Goal: Task Accomplishment & Management: Manage account settings

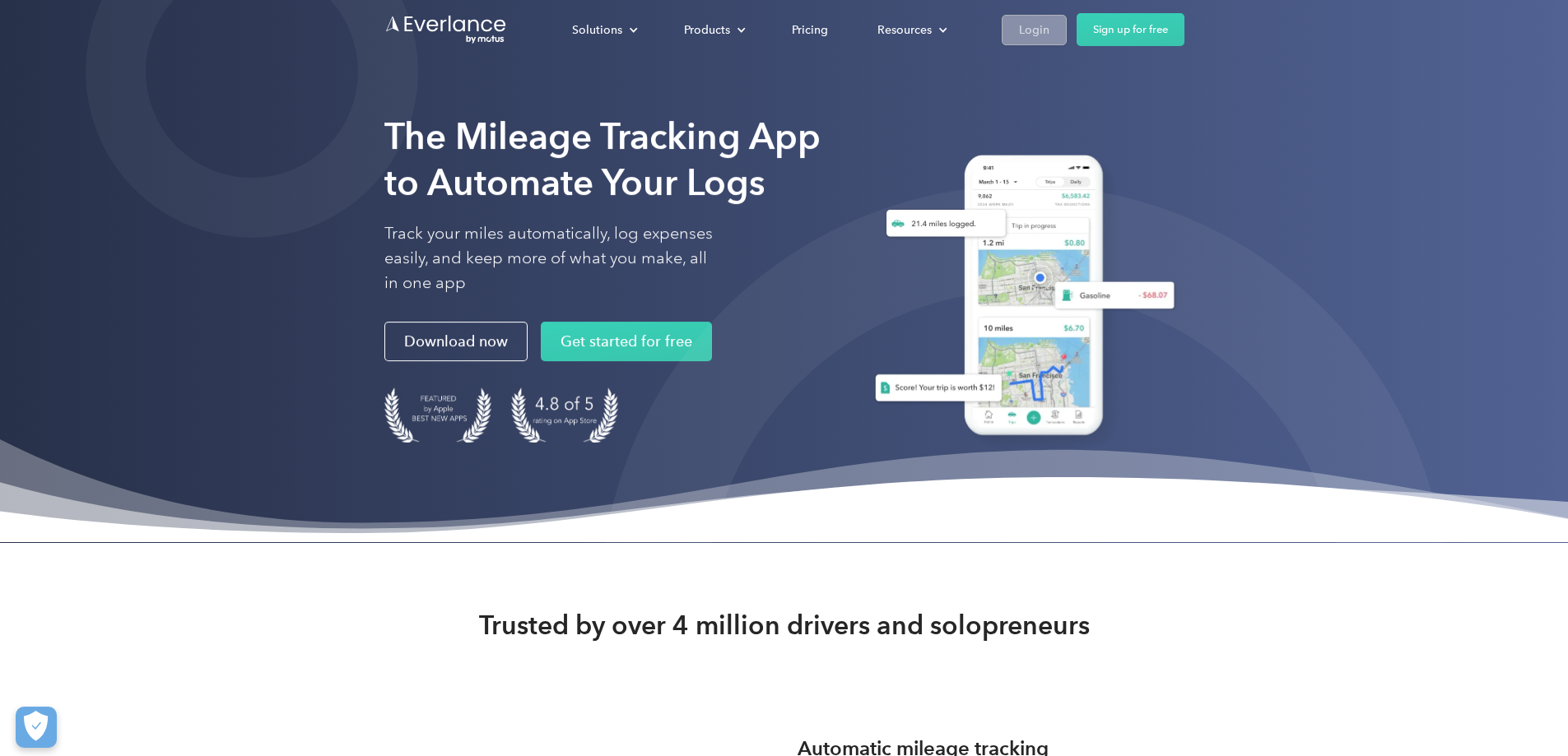
click at [1050, 28] on div "Login" at bounding box center [1034, 30] width 31 height 21
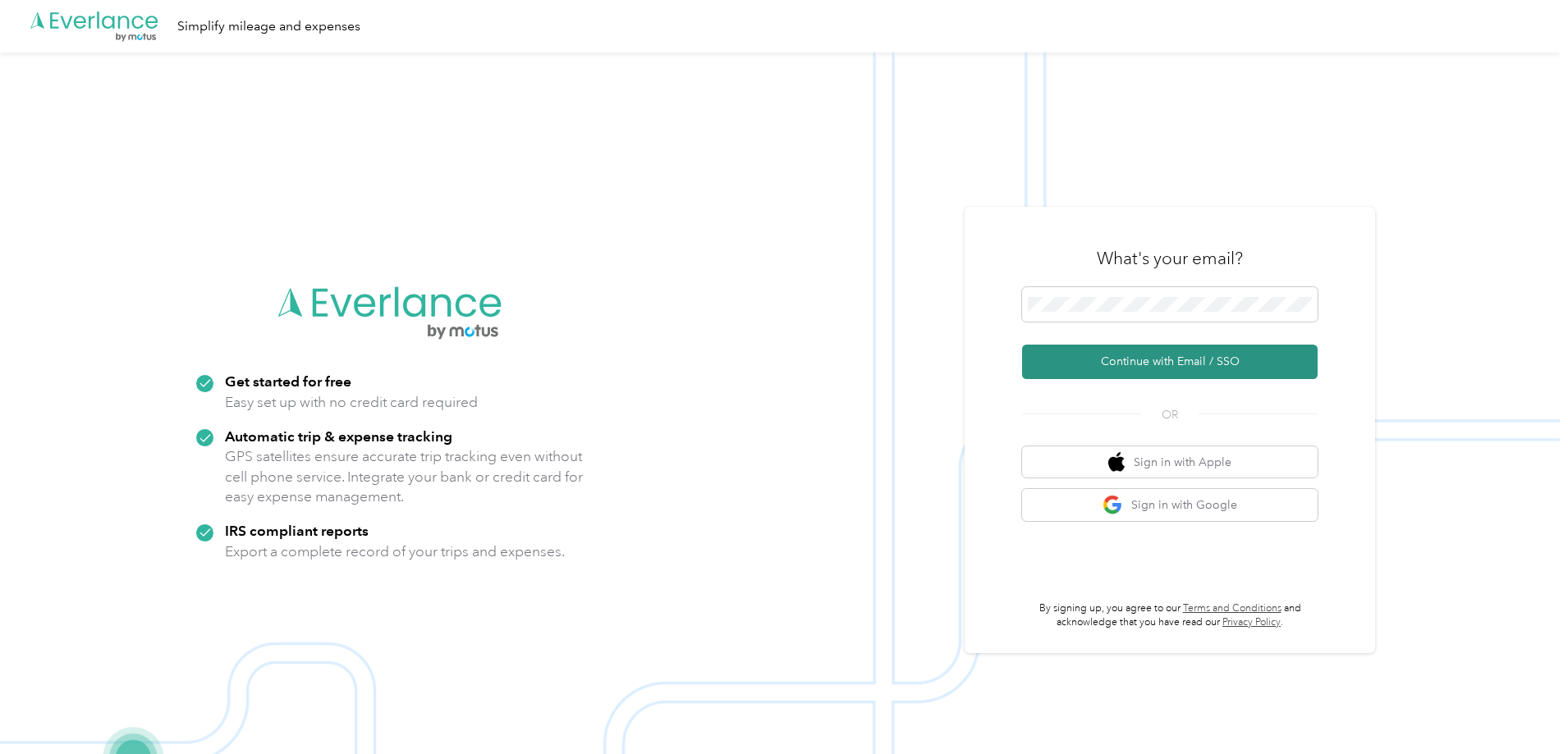
click at [1150, 367] on button "Continue with Email / SSO" at bounding box center [1170, 362] width 295 height 34
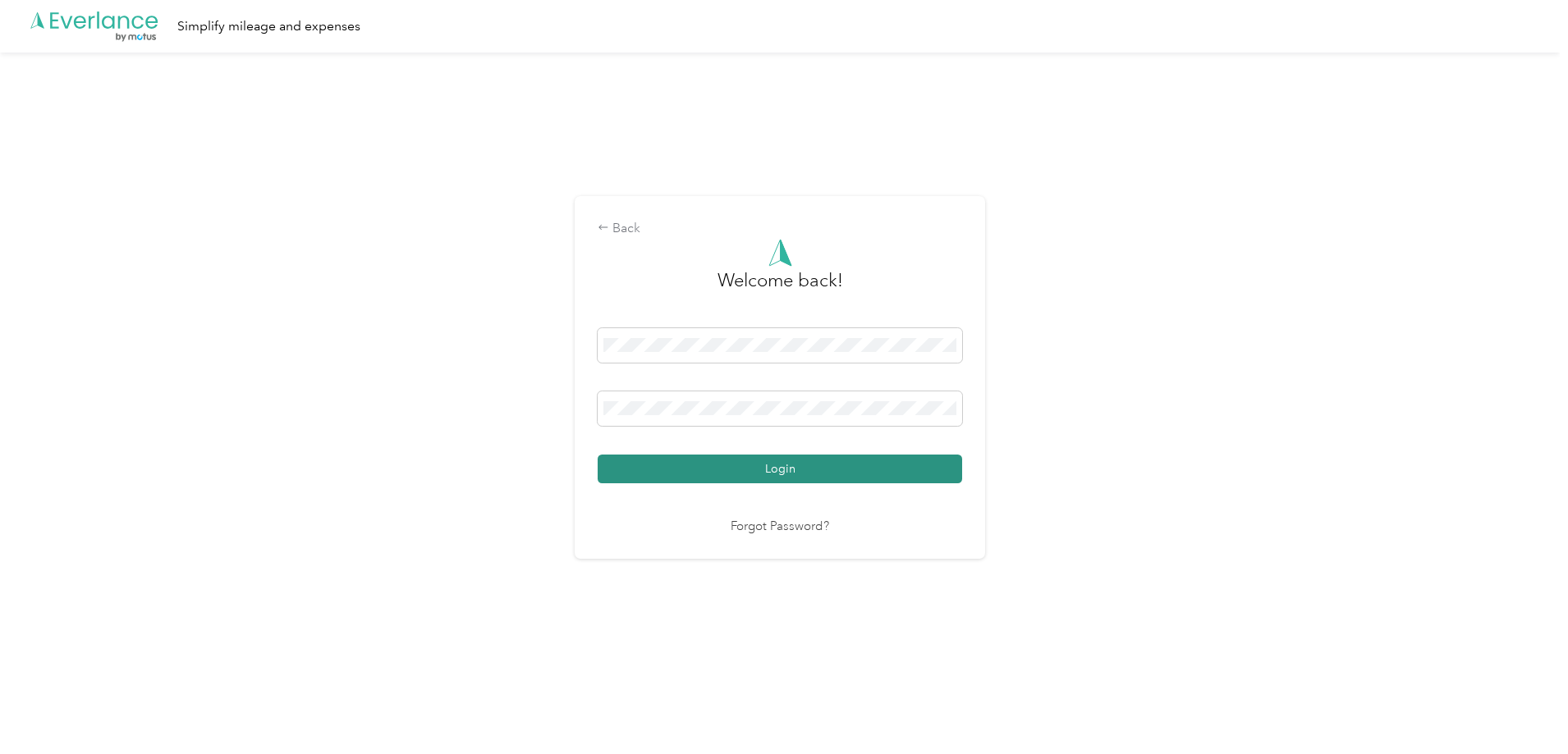
click at [753, 470] on button "Login" at bounding box center [780, 470] width 365 height 29
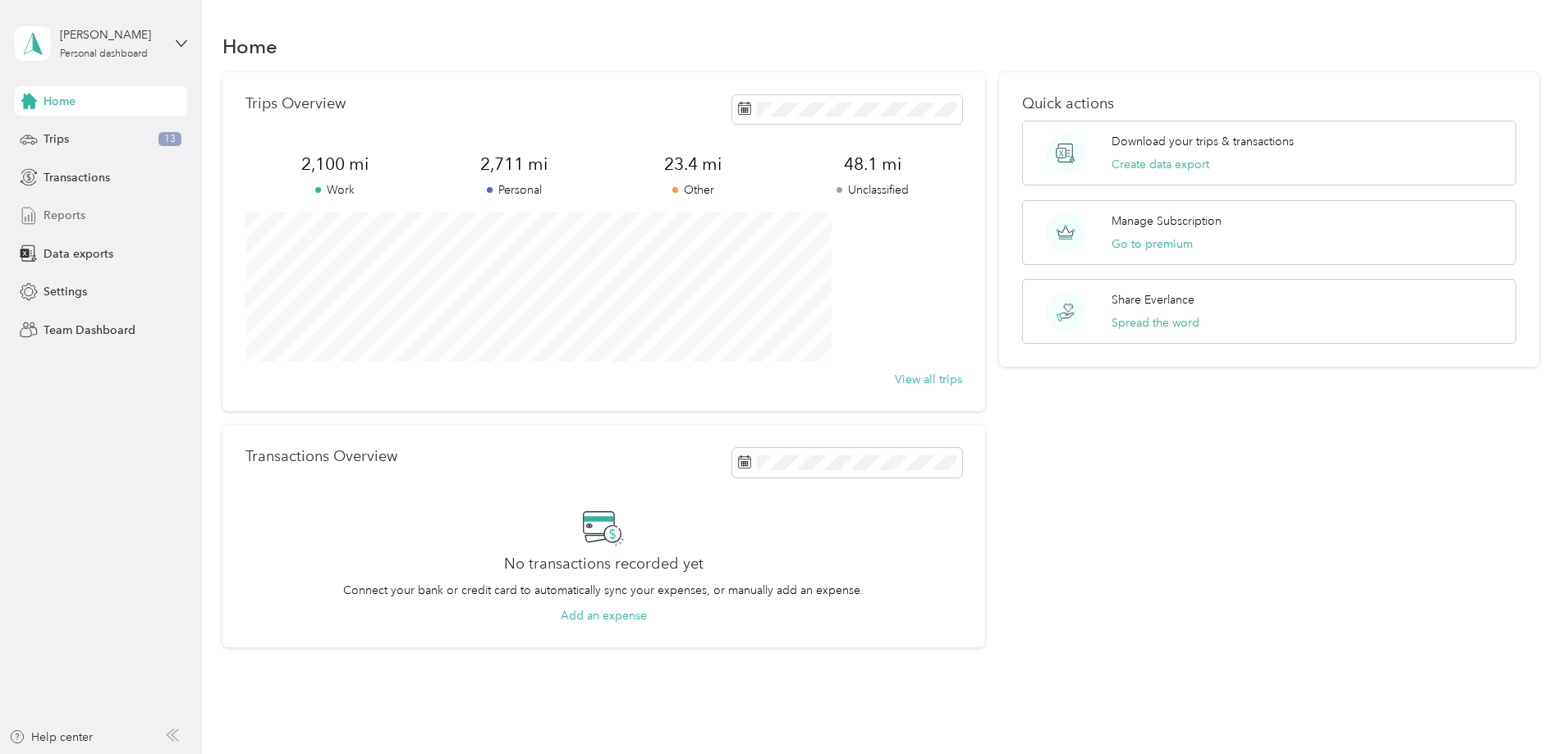
click at [66, 214] on span "Reports" at bounding box center [64, 215] width 42 height 17
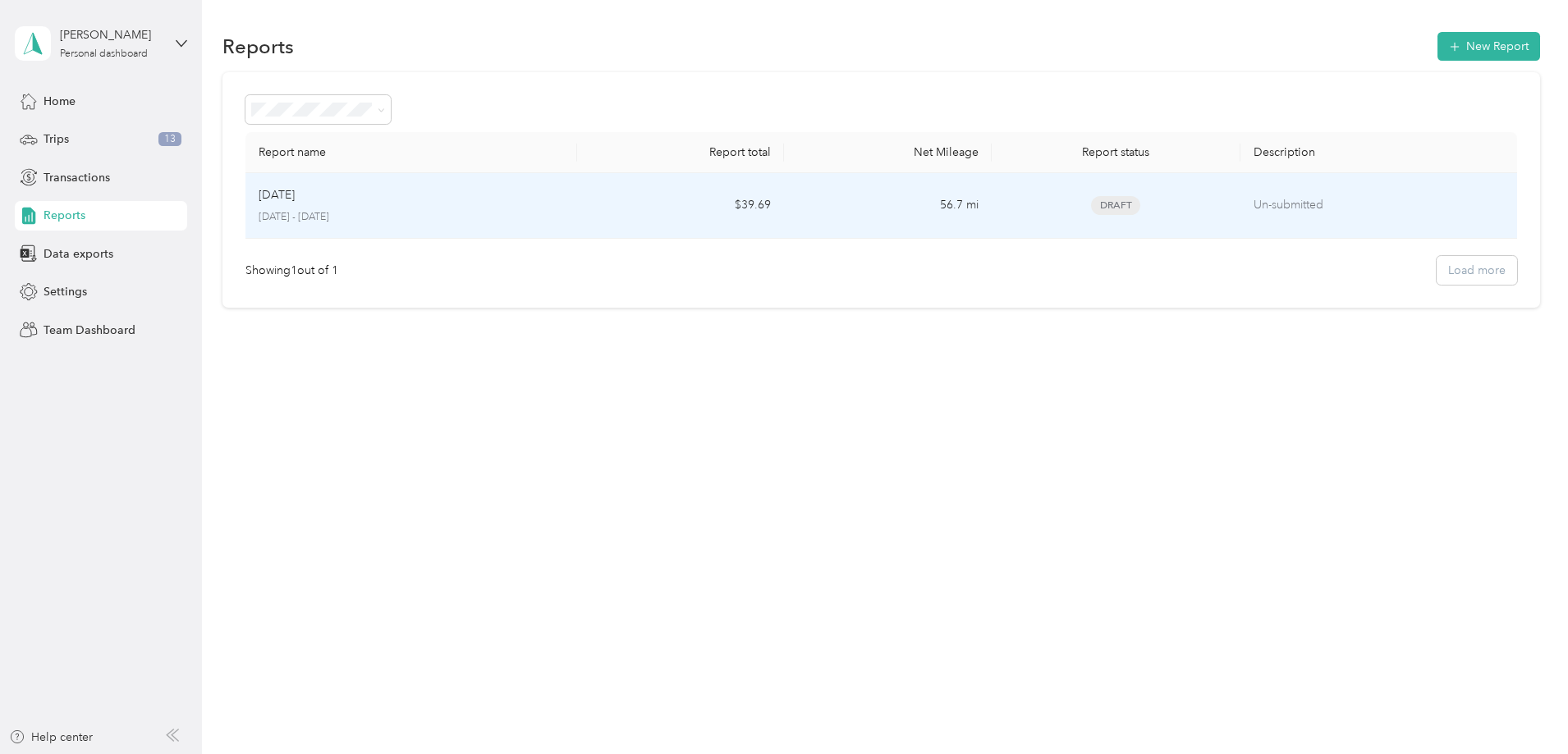
click at [430, 198] on div "Sep 2025" at bounding box center [412, 195] width 306 height 18
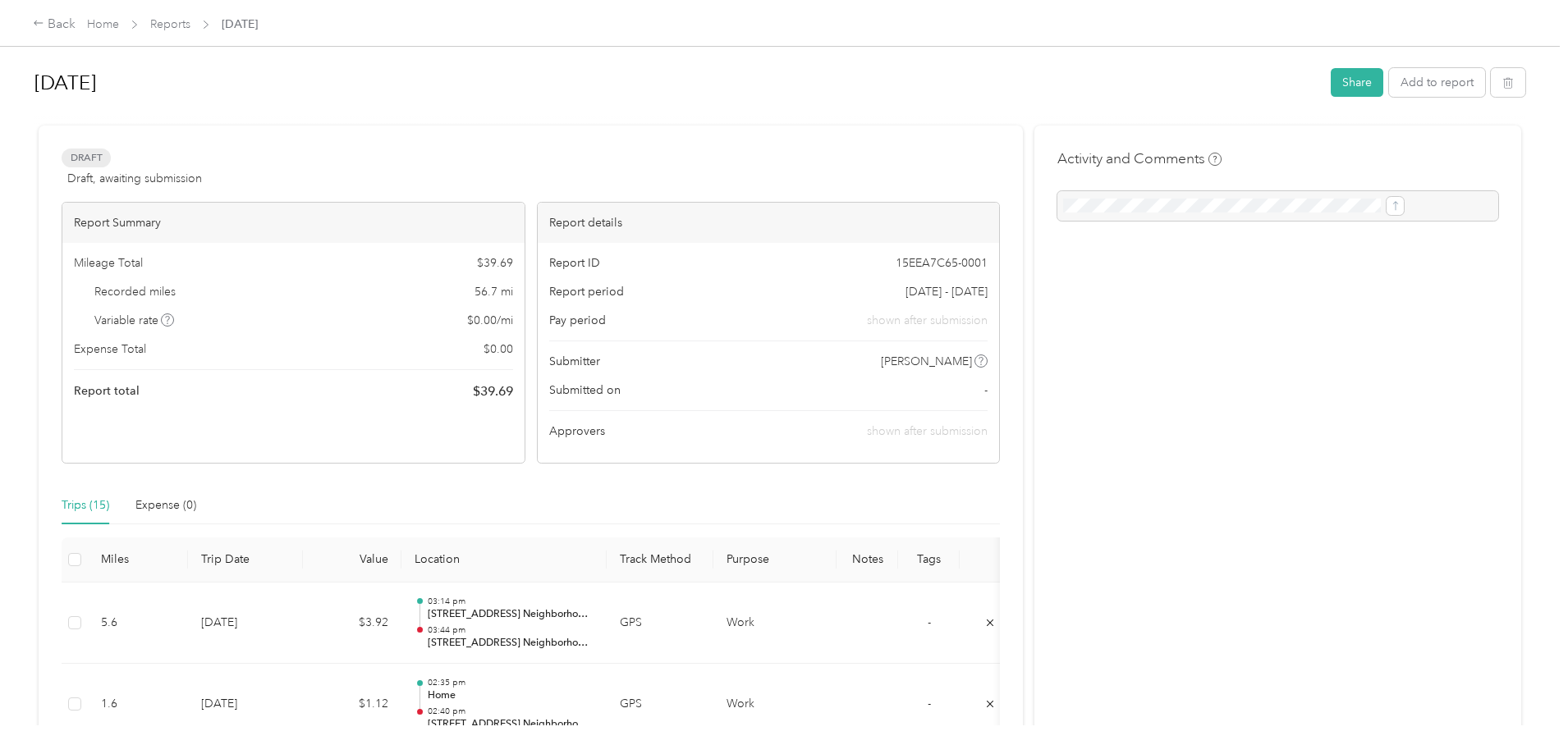
click at [1168, 204] on div at bounding box center [1278, 206] width 441 height 30
click at [75, 25] on div "Back" at bounding box center [54, 24] width 43 height 20
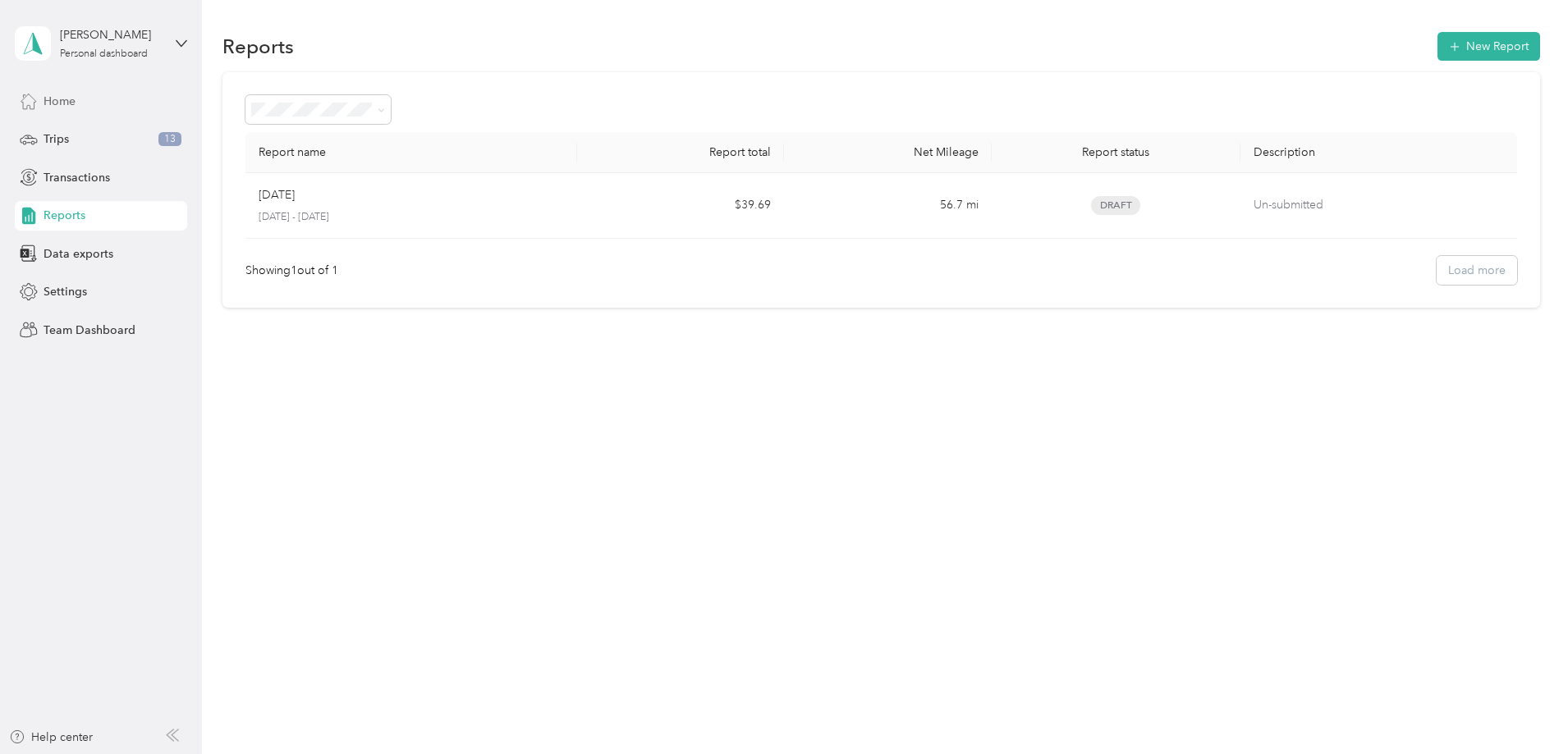
click at [61, 104] on span "Home" at bounding box center [59, 102] width 32 height 17
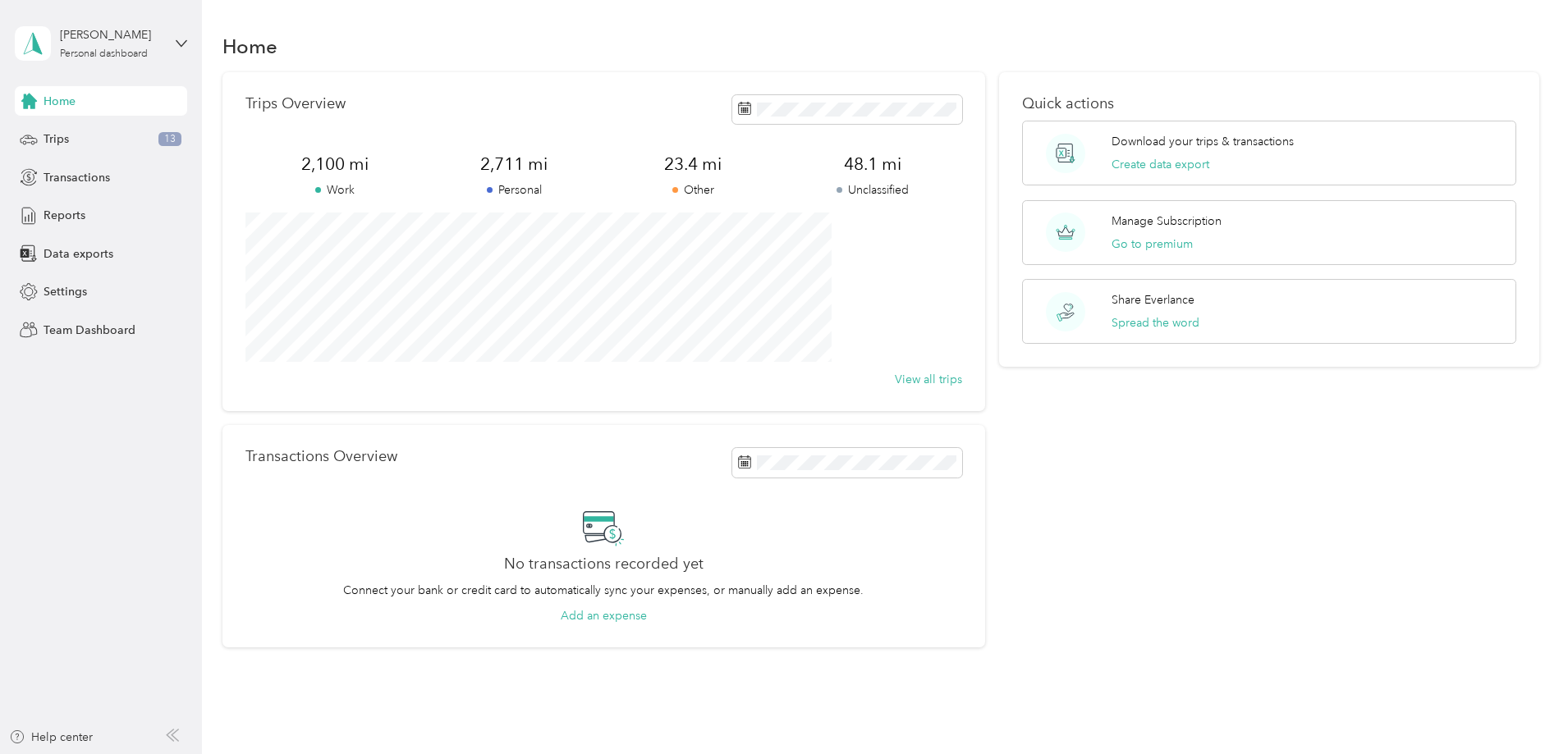
click at [1005, 492] on div "Quick actions Download your trips & transactions Create data export Manage Subs…" at bounding box center [1269, 360] width 540 height 576
click at [408, 164] on span "2,100 mi" at bounding box center [335, 164] width 179 height 23
click at [407, 166] on span "2,100 mi" at bounding box center [335, 164] width 179 height 23
click at [404, 161] on span "2,100 mi" at bounding box center [335, 164] width 179 height 23
click at [910, 497] on div "Transactions Overview No transactions recorded yet Connect your bank or credit …" at bounding box center [603, 536] width 763 height 222
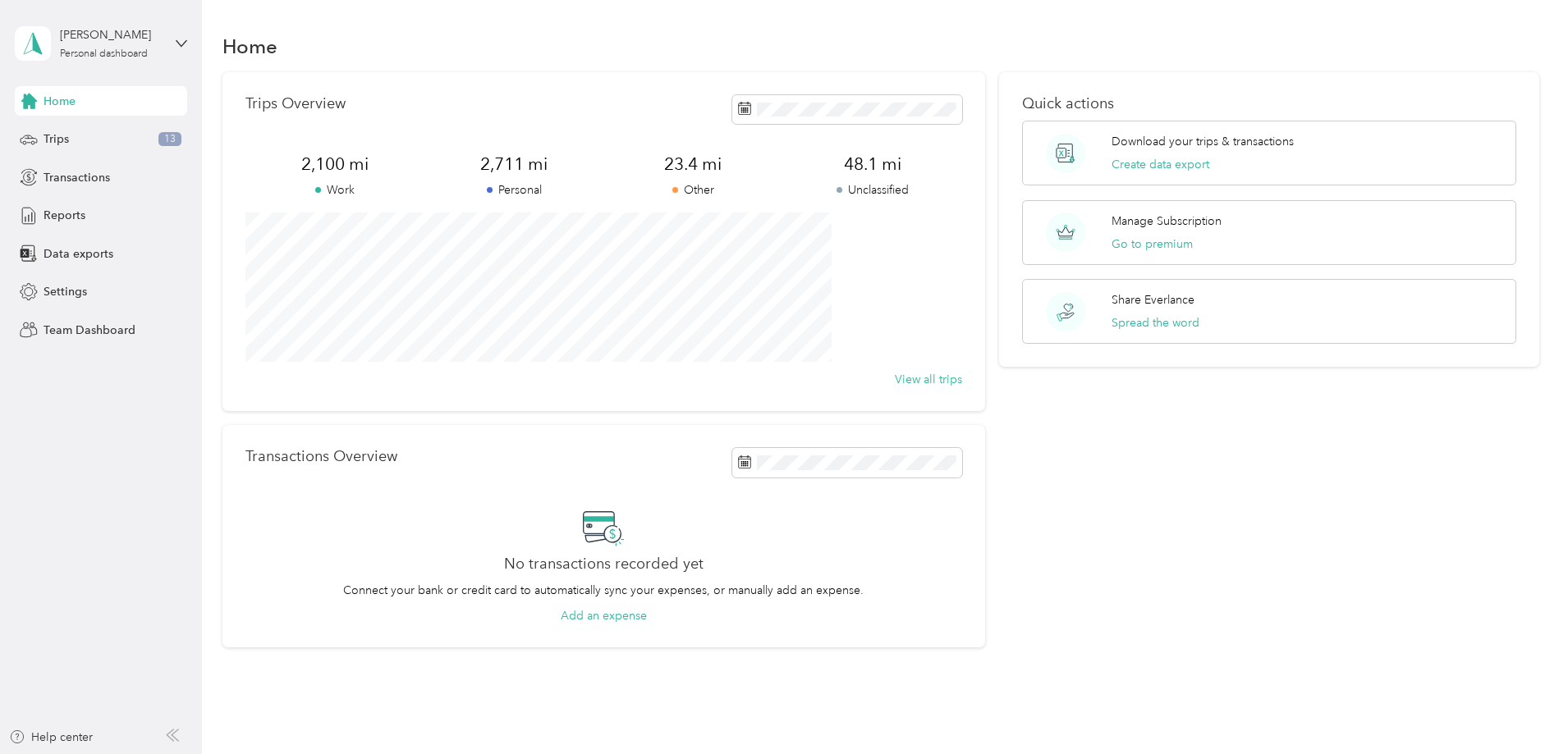
click at [614, 518] on icon at bounding box center [599, 519] width 30 height 6
click at [624, 527] on icon at bounding box center [603, 527] width 41 height 41
click at [623, 564] on h2 "No transactions recorded yet" at bounding box center [604, 564] width 200 height 17
click at [704, 562] on h2 "No transactions recorded yet" at bounding box center [604, 564] width 200 height 17
click at [698, 532] on div "No transactions recorded yet Connect your bank or credit card to automatically …" at bounding box center [603, 565] width 717 height 119
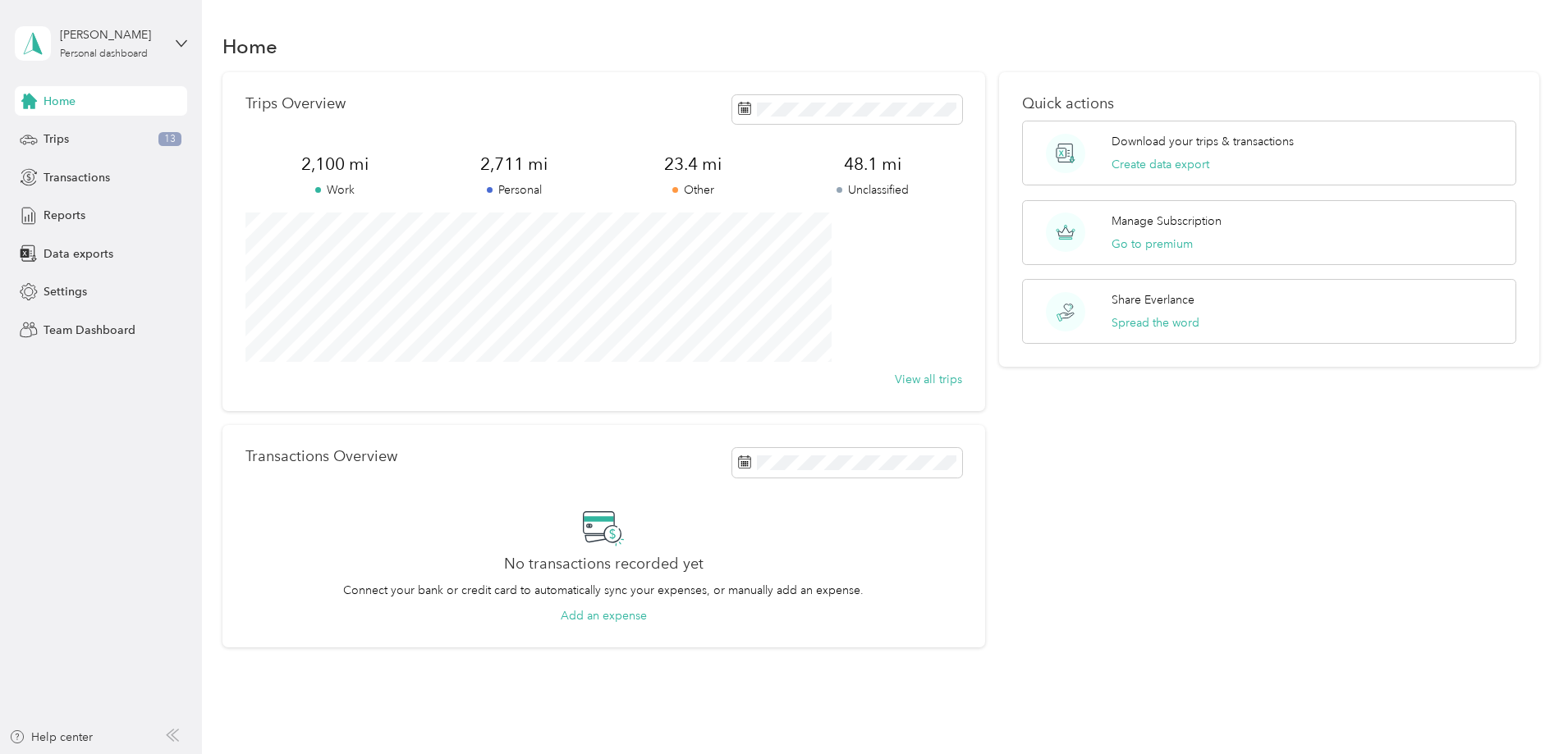
click at [1115, 506] on div "Quick actions Download your trips & transactions Create data export Manage Subs…" at bounding box center [1269, 360] width 540 height 576
click at [1037, 575] on div "Quick actions Download your trips & transactions Create data export Manage Subs…" at bounding box center [1269, 360] width 540 height 576
click at [1060, 102] on p "Quick actions" at bounding box center [1269, 103] width 494 height 17
click at [346, 105] on p "Trips Overview" at bounding box center [295, 103] width 100 height 17
click at [424, 163] on span "2,100 mi" at bounding box center [335, 164] width 179 height 23
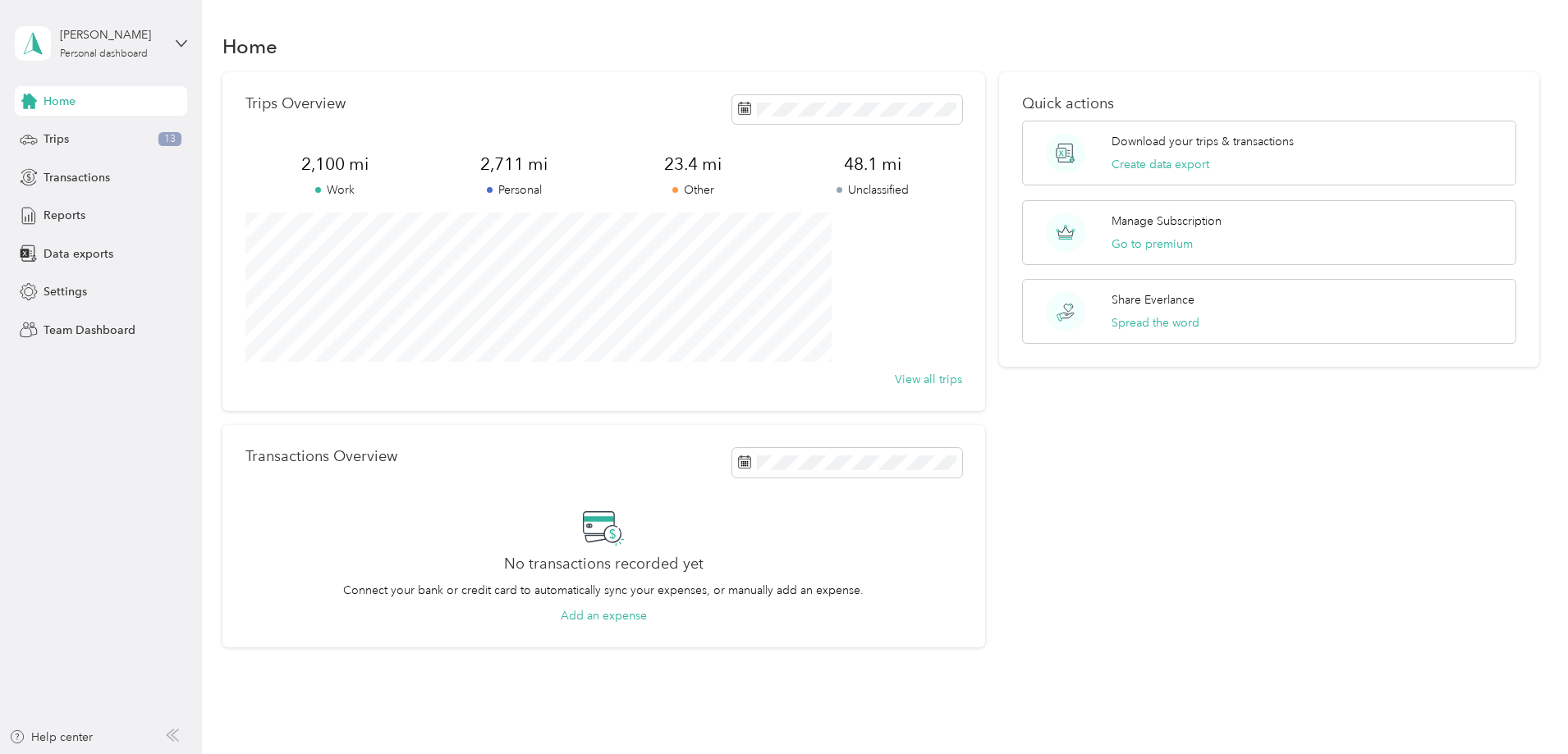
click at [424, 185] on p "Work" at bounding box center [335, 190] width 179 height 17
click at [391, 167] on span "2,100 mi" at bounding box center [335, 164] width 179 height 23
click at [403, 155] on span "2,100 mi" at bounding box center [335, 164] width 179 height 23
click at [272, 430] on div "Trips Overview 2,100 mi Work 2,711 mi Personal 23.4 mi Other 48.1 mi Unclassifi…" at bounding box center [881, 360] width 1318 height 576
click at [394, 460] on p "Transactions Overview" at bounding box center [321, 457] width 152 height 17
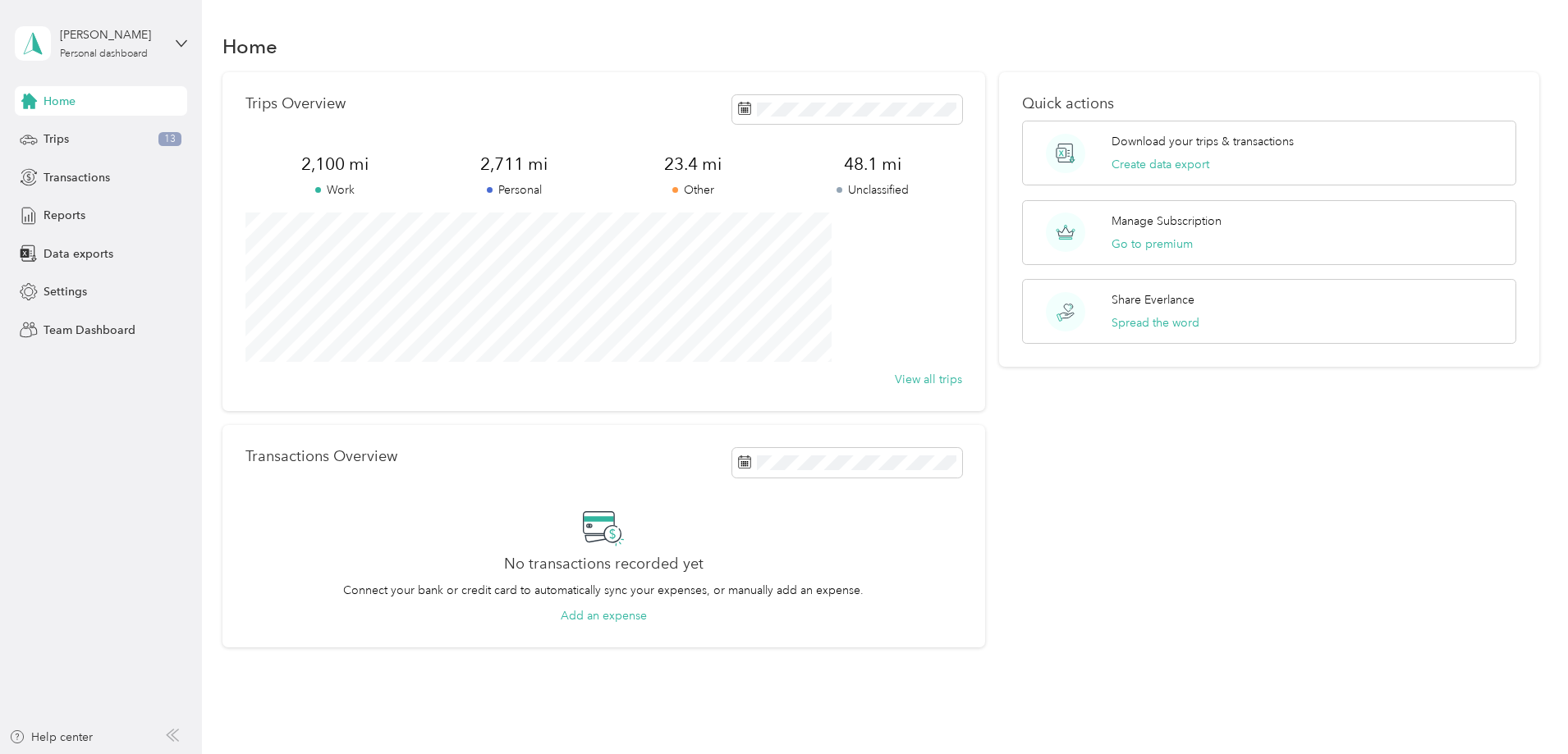
click at [397, 458] on p "Transactions Overview" at bounding box center [321, 457] width 152 height 17
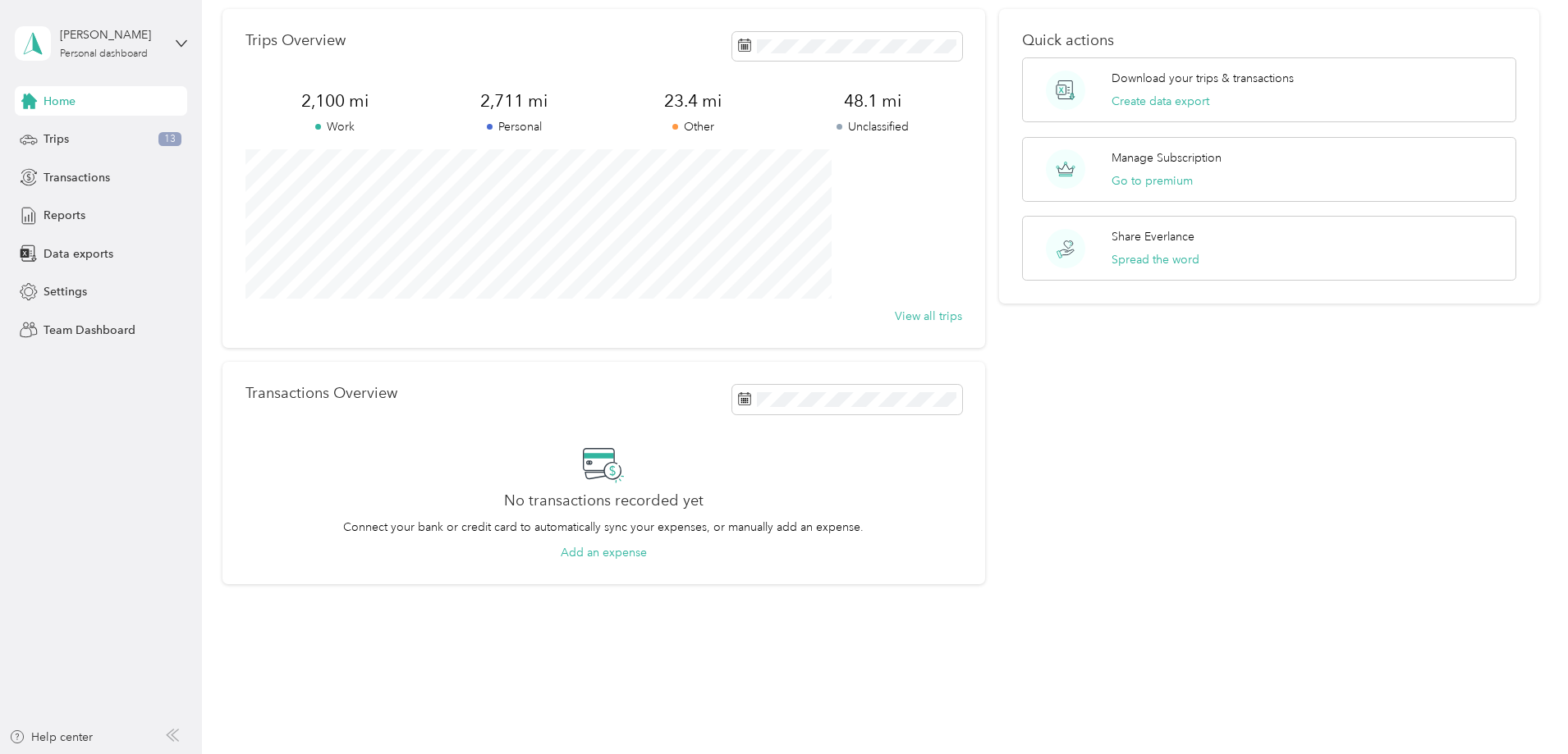
click at [617, 506] on h2 "No transactions recorded yet" at bounding box center [604, 501] width 200 height 17
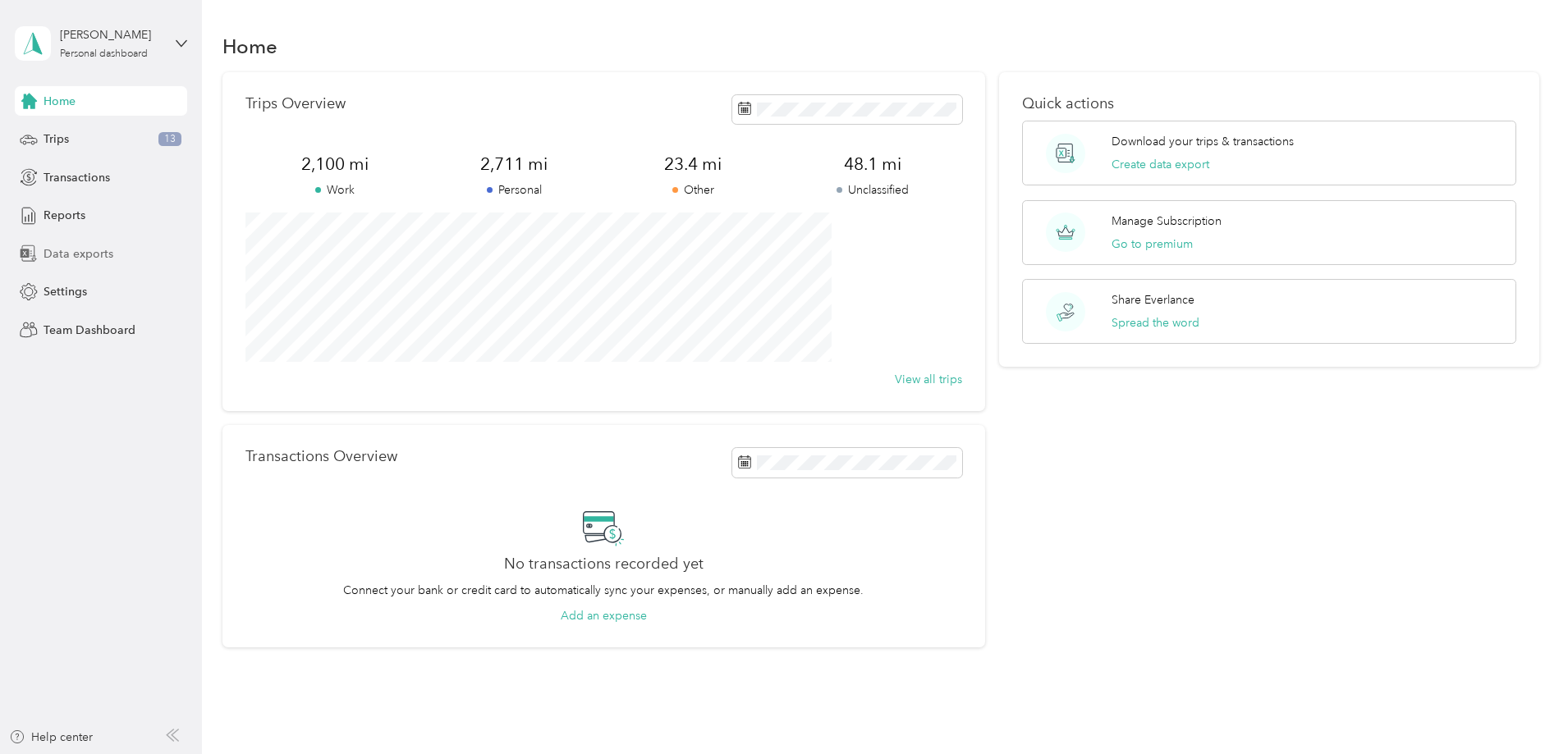
click at [94, 249] on span "Data exports" at bounding box center [79, 254] width 70 height 17
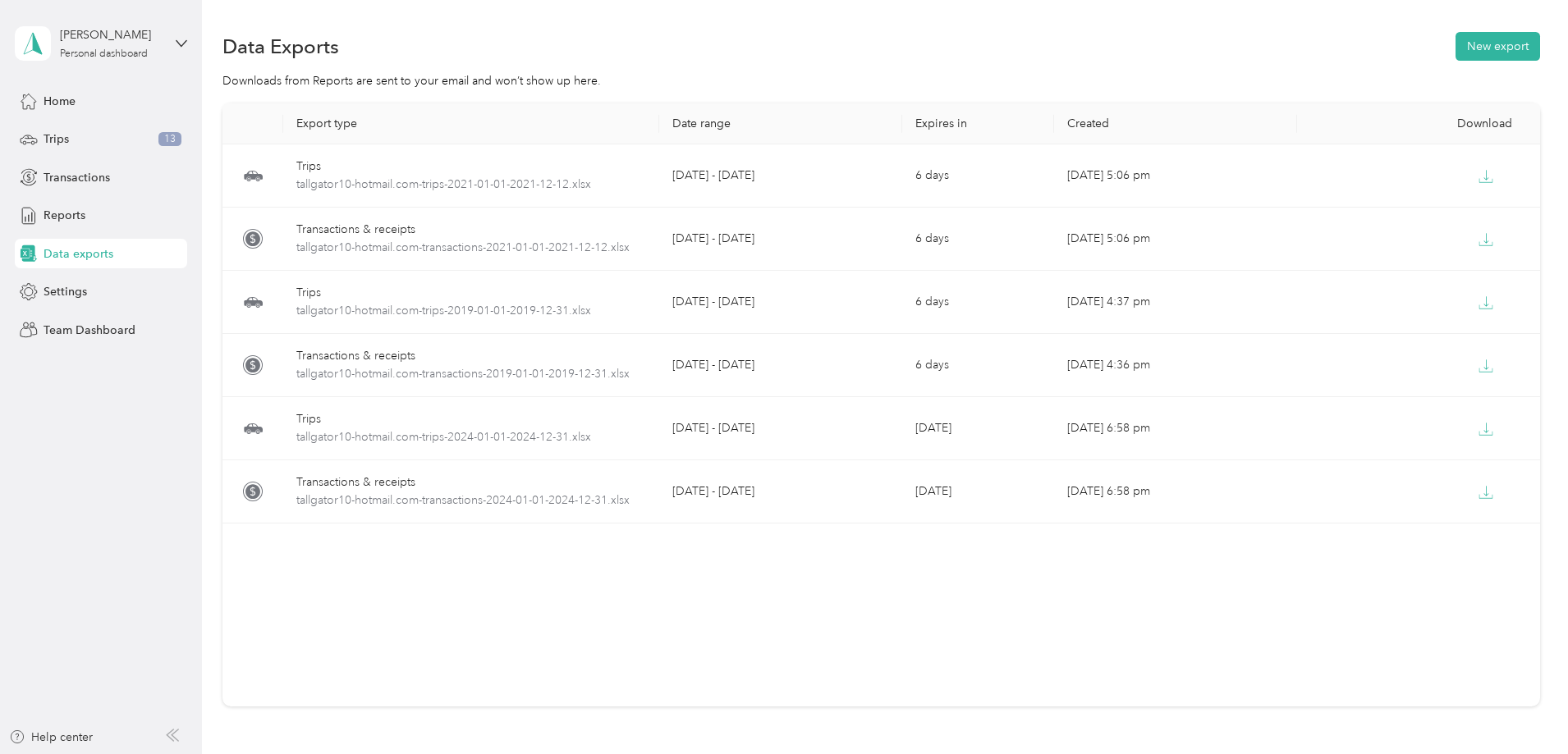
click at [1366, 118] on div "Download" at bounding box center [1419, 123] width 217 height 14
click at [1365, 118] on div "Download" at bounding box center [1419, 123] width 217 height 14
click at [1455, 38] on button "New export" at bounding box center [1497, 46] width 85 height 29
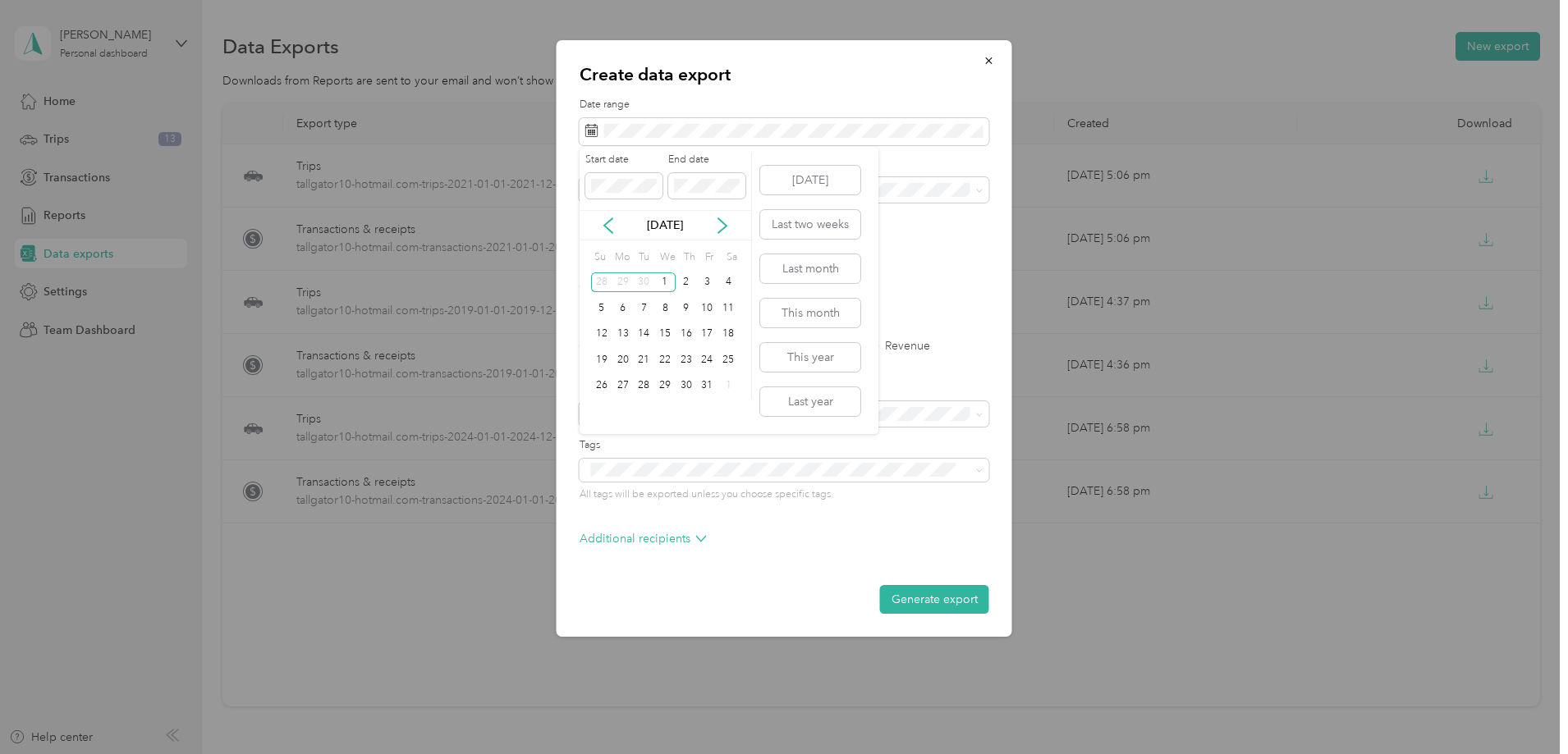
click at [748, 231] on div "Dec 2021" at bounding box center [665, 225] width 172 height 17
click at [944, 603] on button "Generate export" at bounding box center [934, 599] width 109 height 29
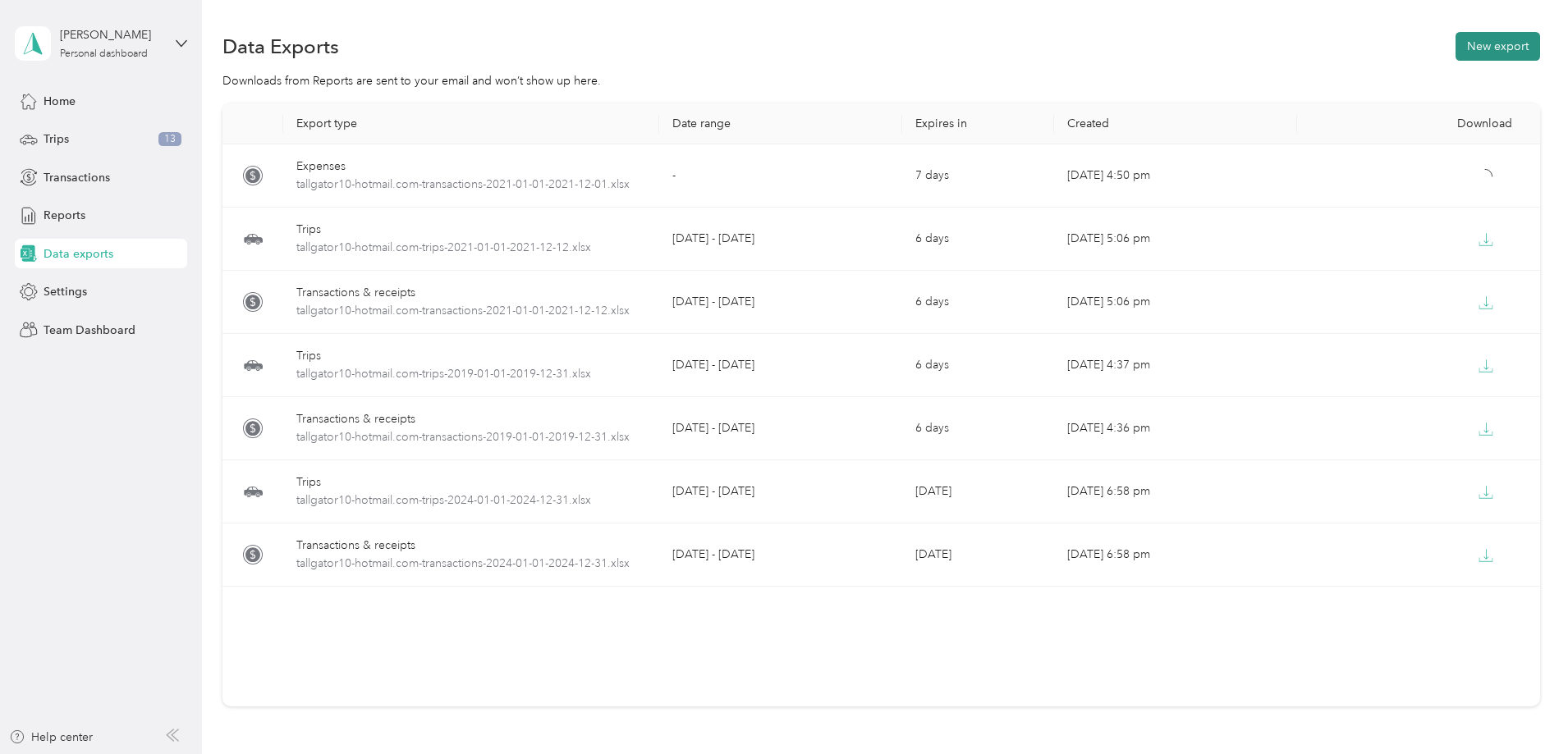
click at [1455, 44] on button "New export" at bounding box center [1497, 46] width 85 height 29
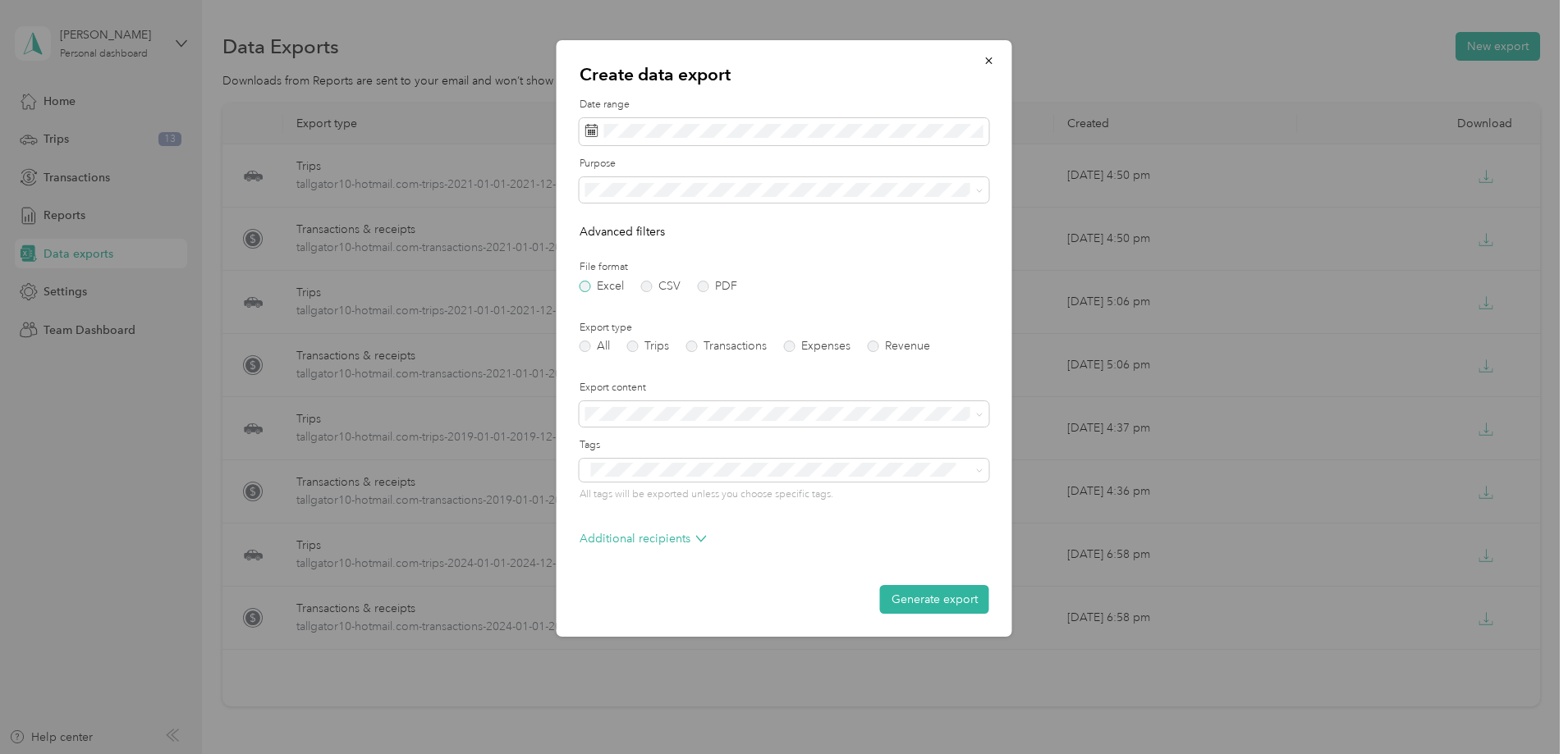
click at [611, 288] on label "Excel" at bounding box center [602, 286] width 44 height 11
click at [669, 285] on label "CSV" at bounding box center [661, 286] width 39 height 11
click at [733, 287] on label "PDF" at bounding box center [717, 286] width 39 height 11
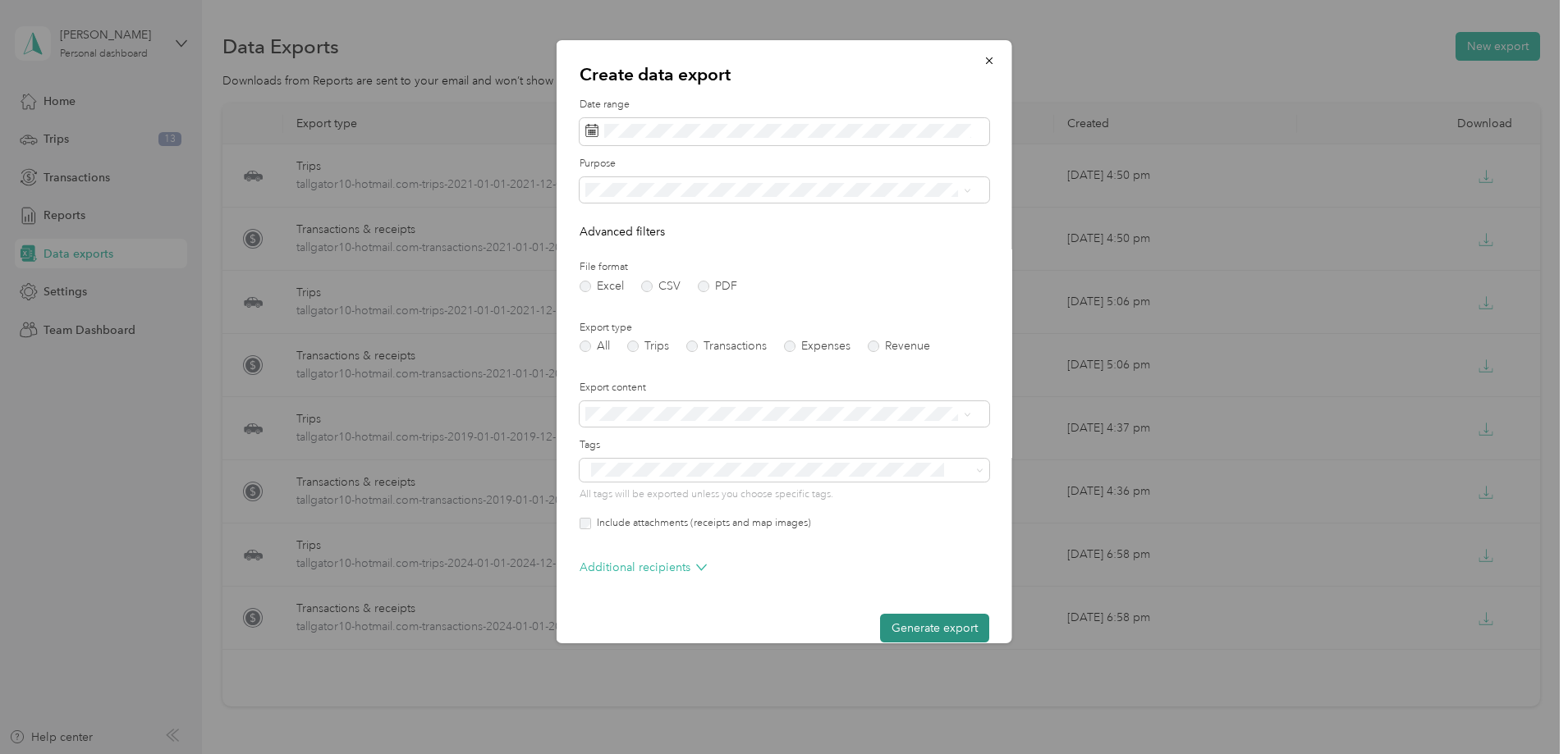
click at [915, 621] on button "Generate export" at bounding box center [934, 628] width 109 height 29
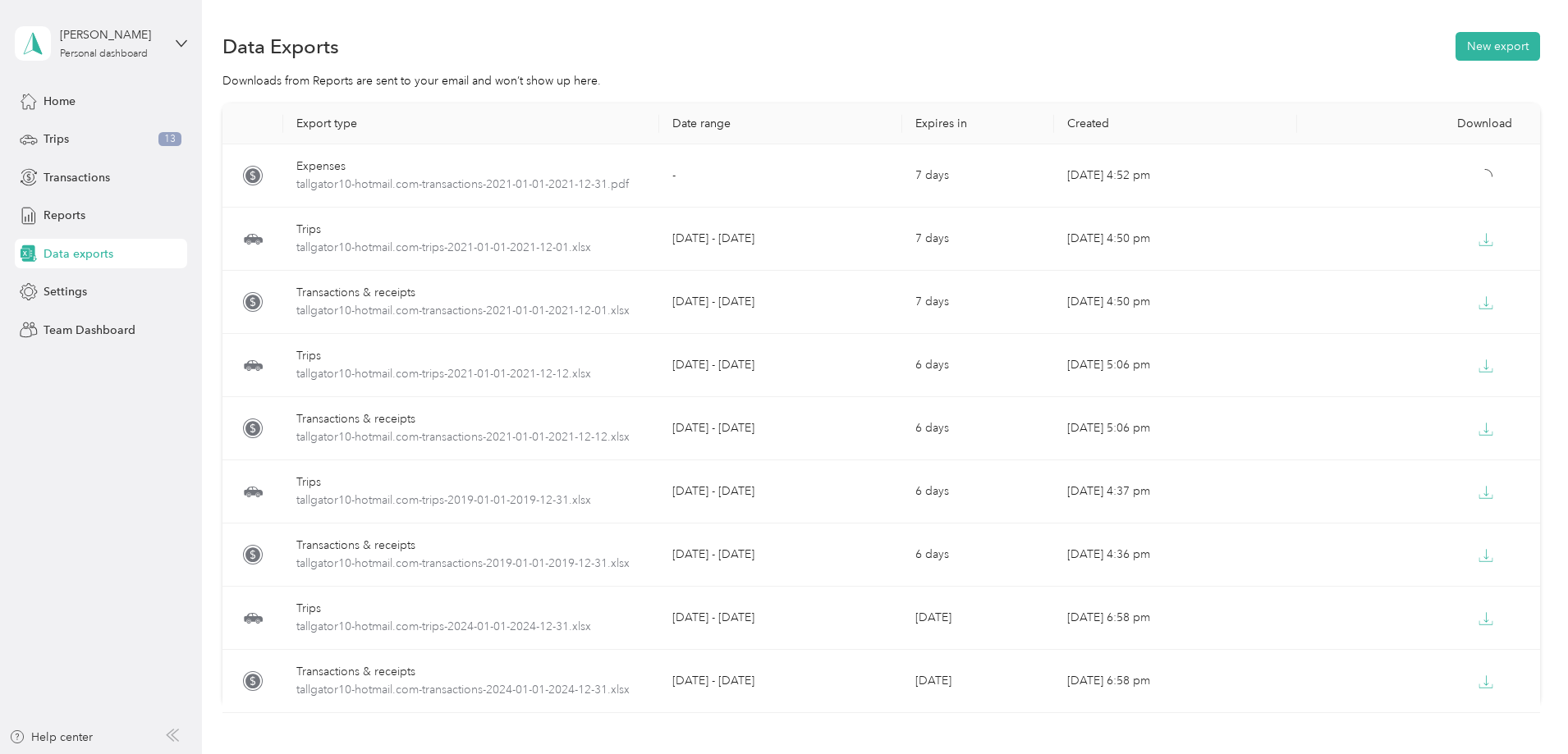
click at [1380, 123] on div "Download" at bounding box center [1419, 123] width 217 height 14
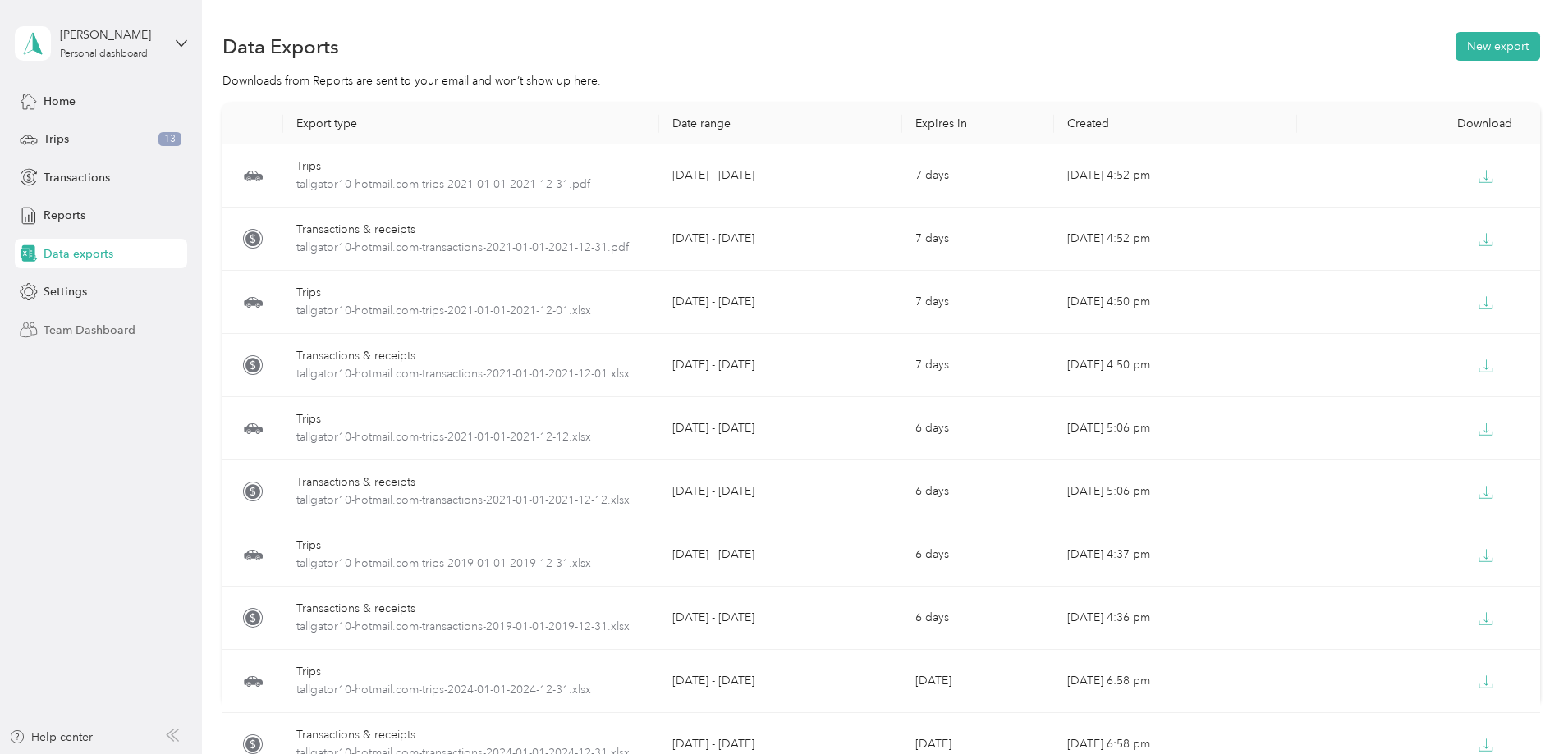
click at [120, 323] on span "Team Dashboard" at bounding box center [90, 330] width 92 height 17
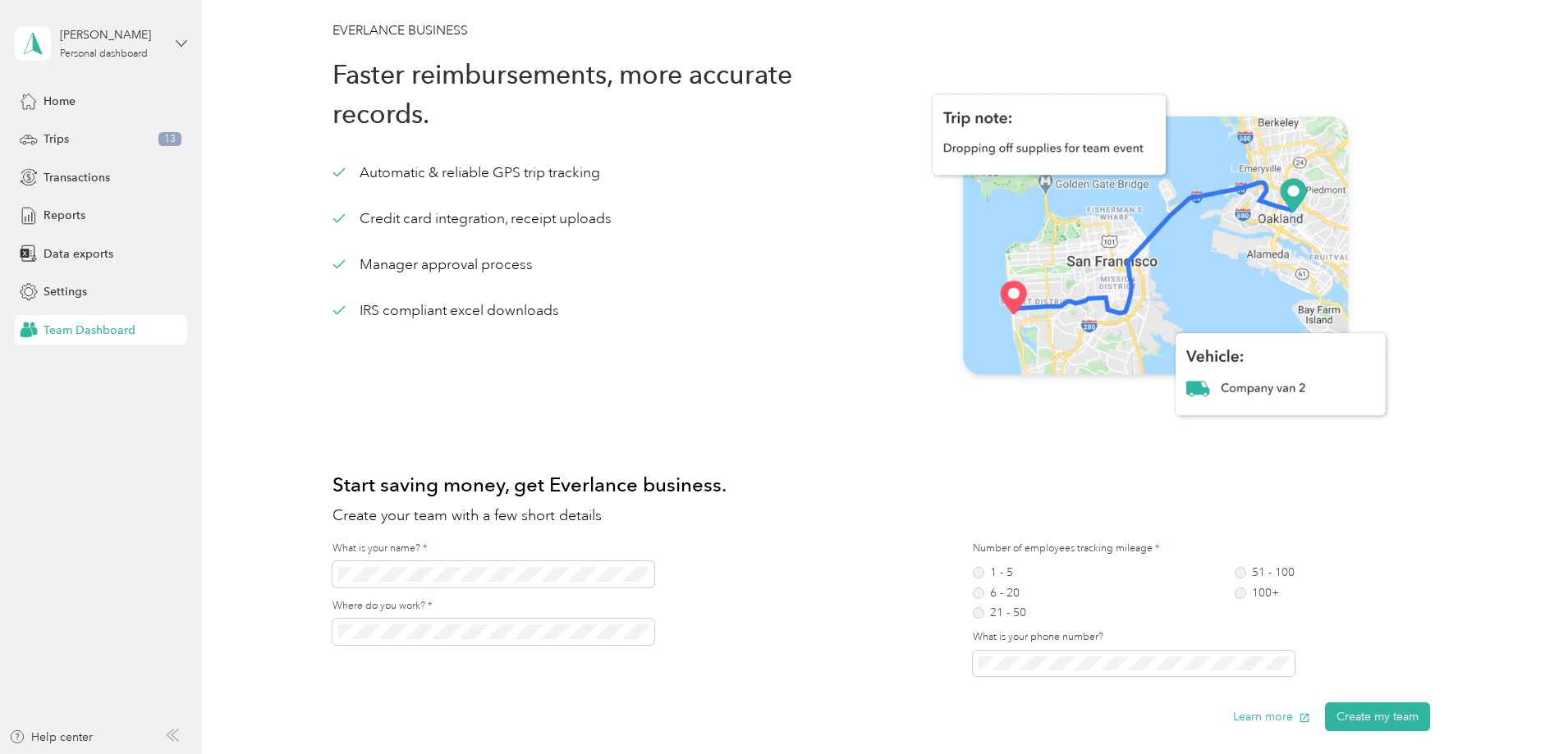
click at [184, 44] on icon at bounding box center [181, 43] width 11 height 11
click at [71, 137] on div "Log out" at bounding box center [188, 135] width 323 height 29
